Goal: Task Accomplishment & Management: Use online tool/utility

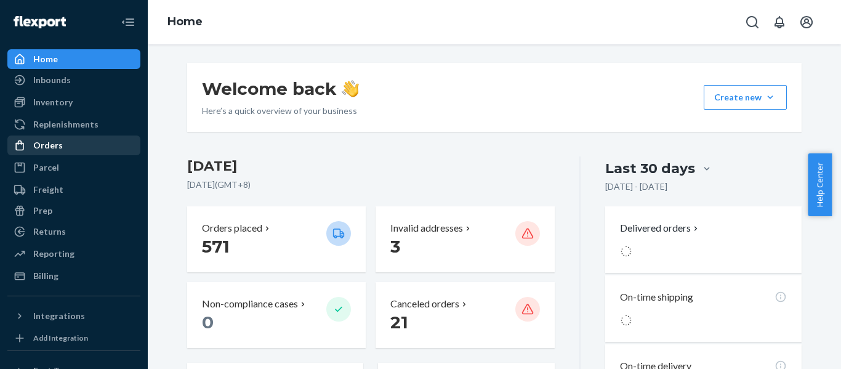
click at [54, 150] on div "Orders" at bounding box center [48, 145] width 30 height 12
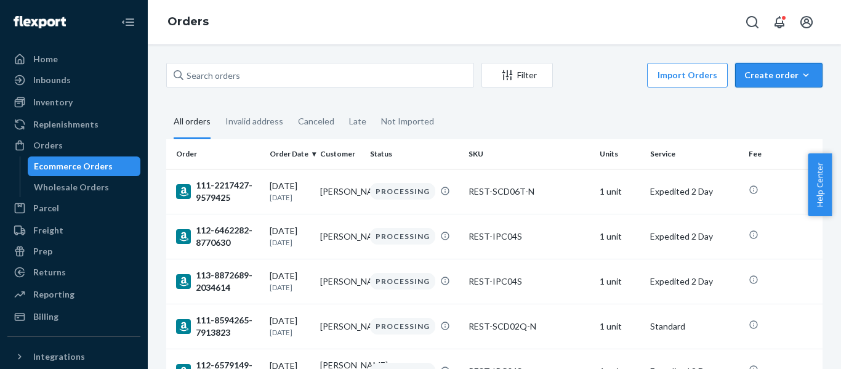
click at [758, 70] on div "Create order" at bounding box center [778, 75] width 69 height 12
click at [773, 103] on span "Ecommerce order" at bounding box center [786, 104] width 76 height 9
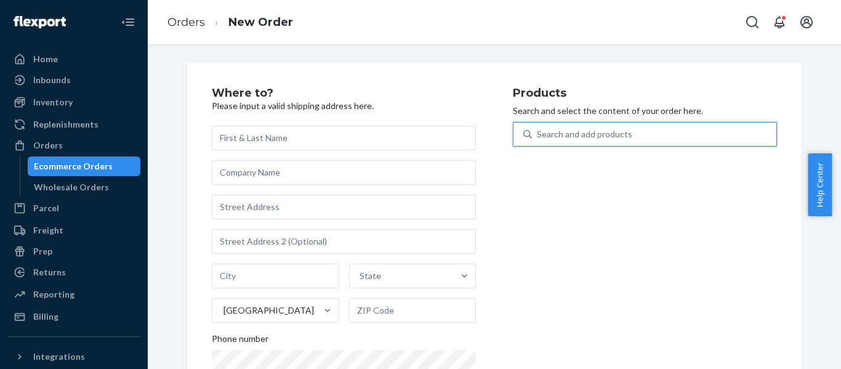
click at [572, 132] on div "Search and add products" at bounding box center [584, 134] width 95 height 12
click at [538, 132] on input "0 results available. Use Up and Down to choose options, press Enter to select t…" at bounding box center [537, 134] width 1 height 12
paste input "REST-SCD03Q"
type input "REST-SCD03Q"
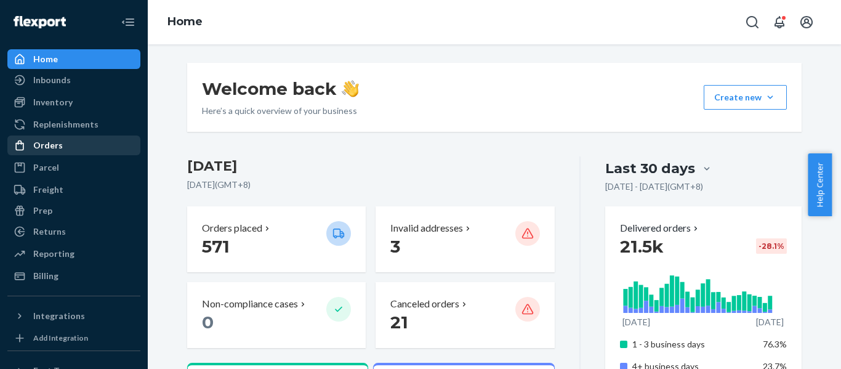
drag, startPoint x: 50, startPoint y: 141, endPoint x: 56, endPoint y: 146, distance: 7.4
click at [50, 141] on div "Orders" at bounding box center [48, 145] width 30 height 12
